Goal: Task Accomplishment & Management: Complete application form

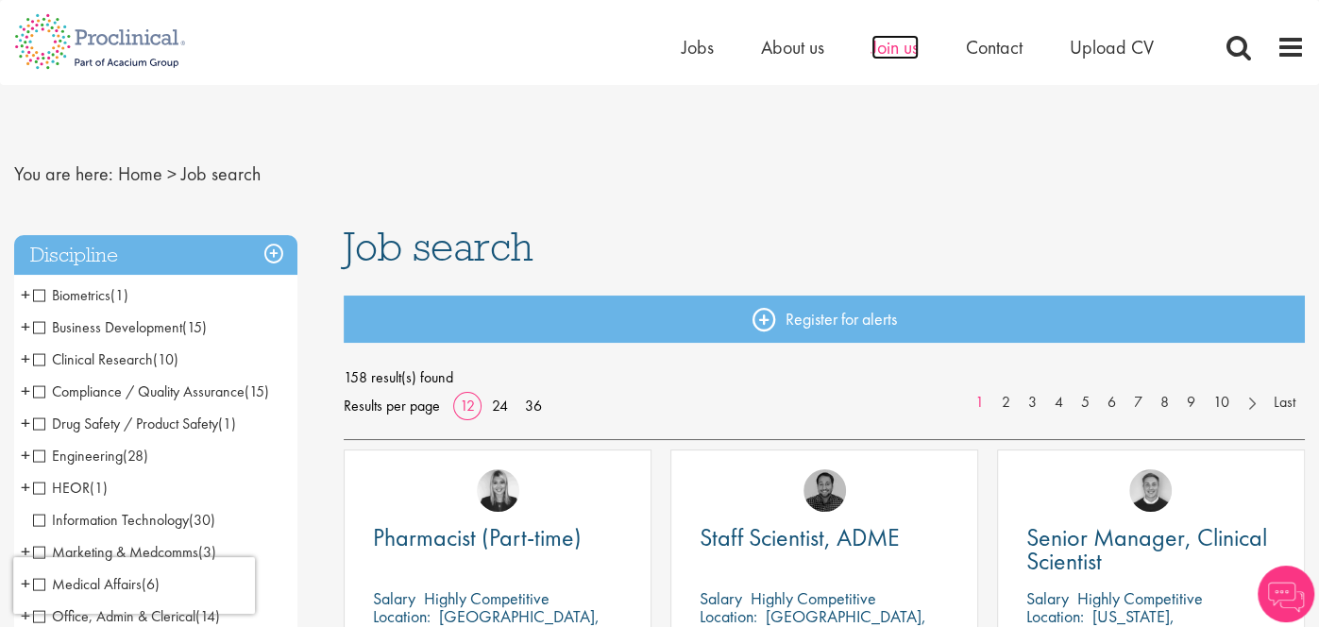
click at [909, 51] on span "Join us" at bounding box center [895, 47] width 47 height 25
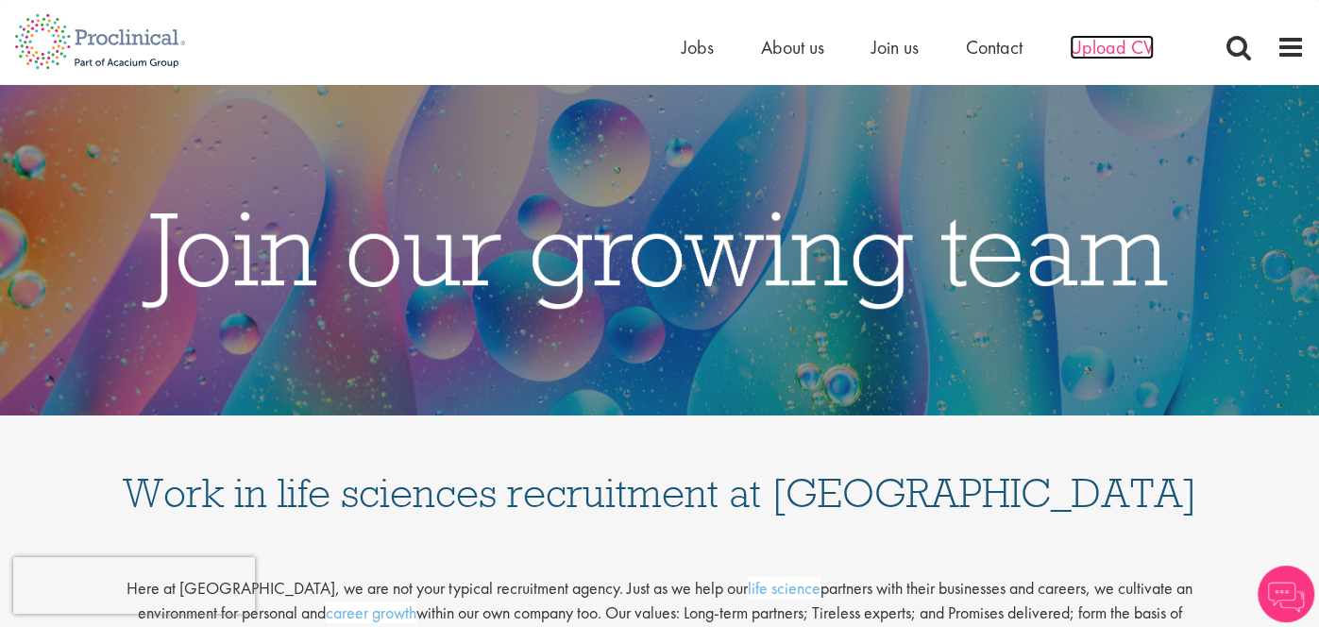
click at [1088, 40] on span "Upload CV" at bounding box center [1112, 47] width 84 height 25
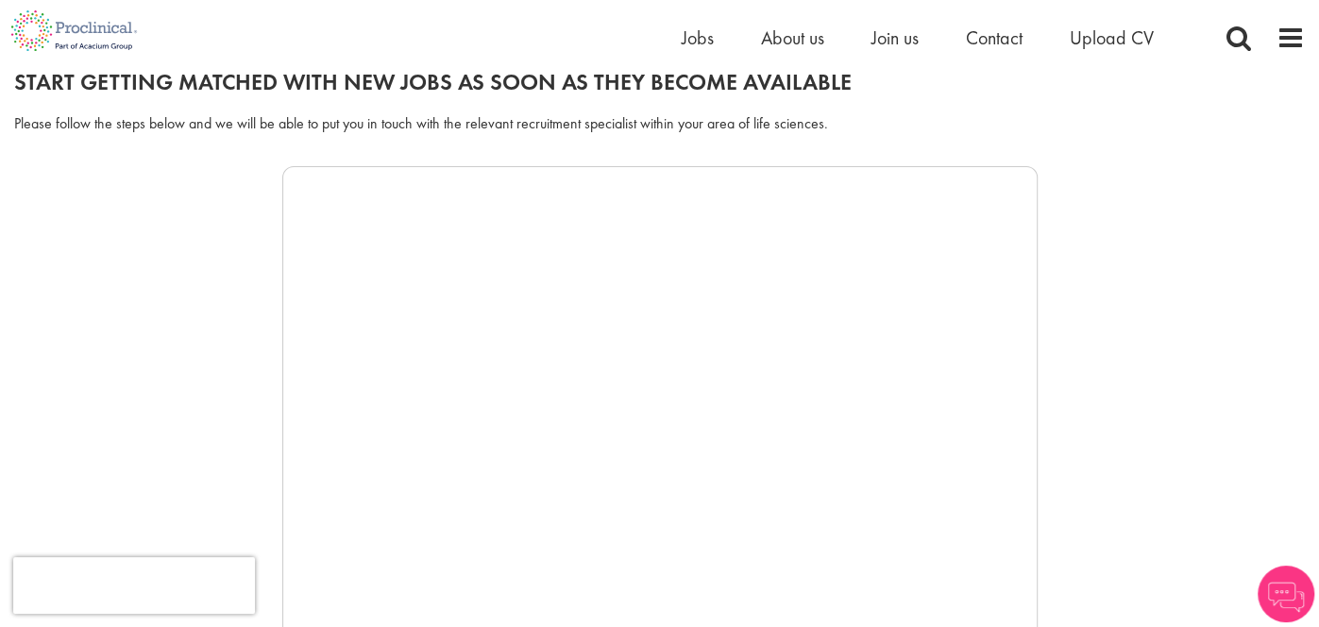
scroll to position [219, 0]
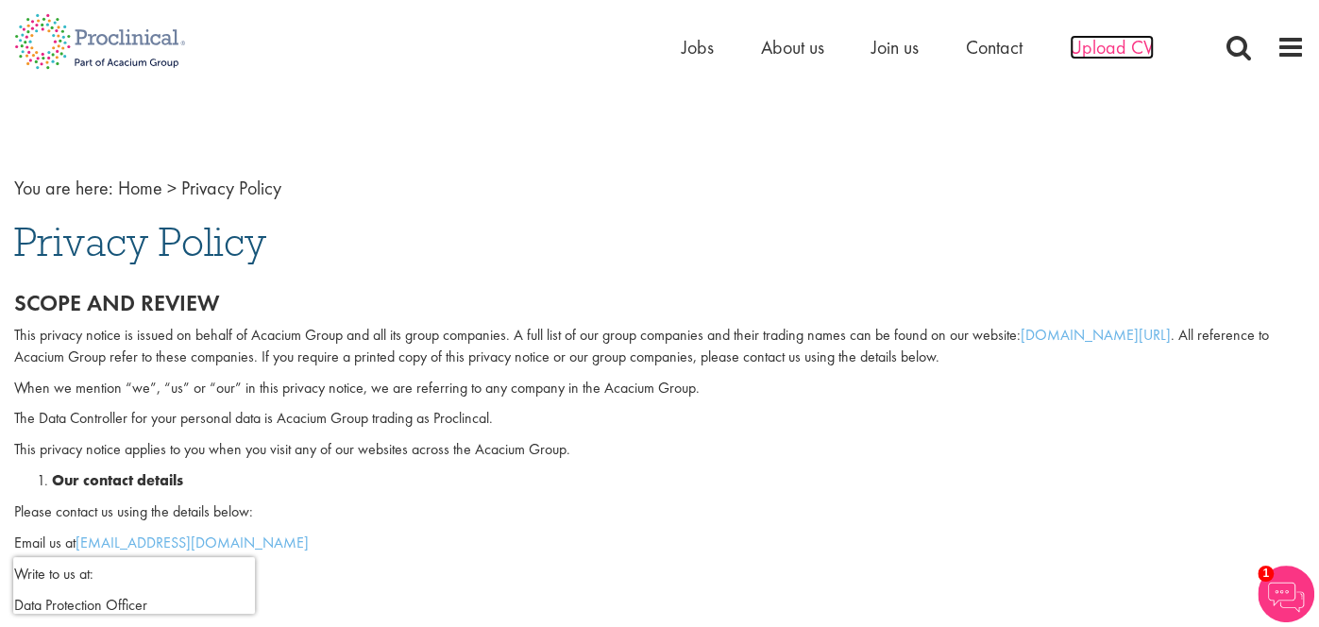
click at [1094, 40] on span "Upload CV" at bounding box center [1112, 47] width 84 height 25
